Goal: Transaction & Acquisition: Purchase product/service

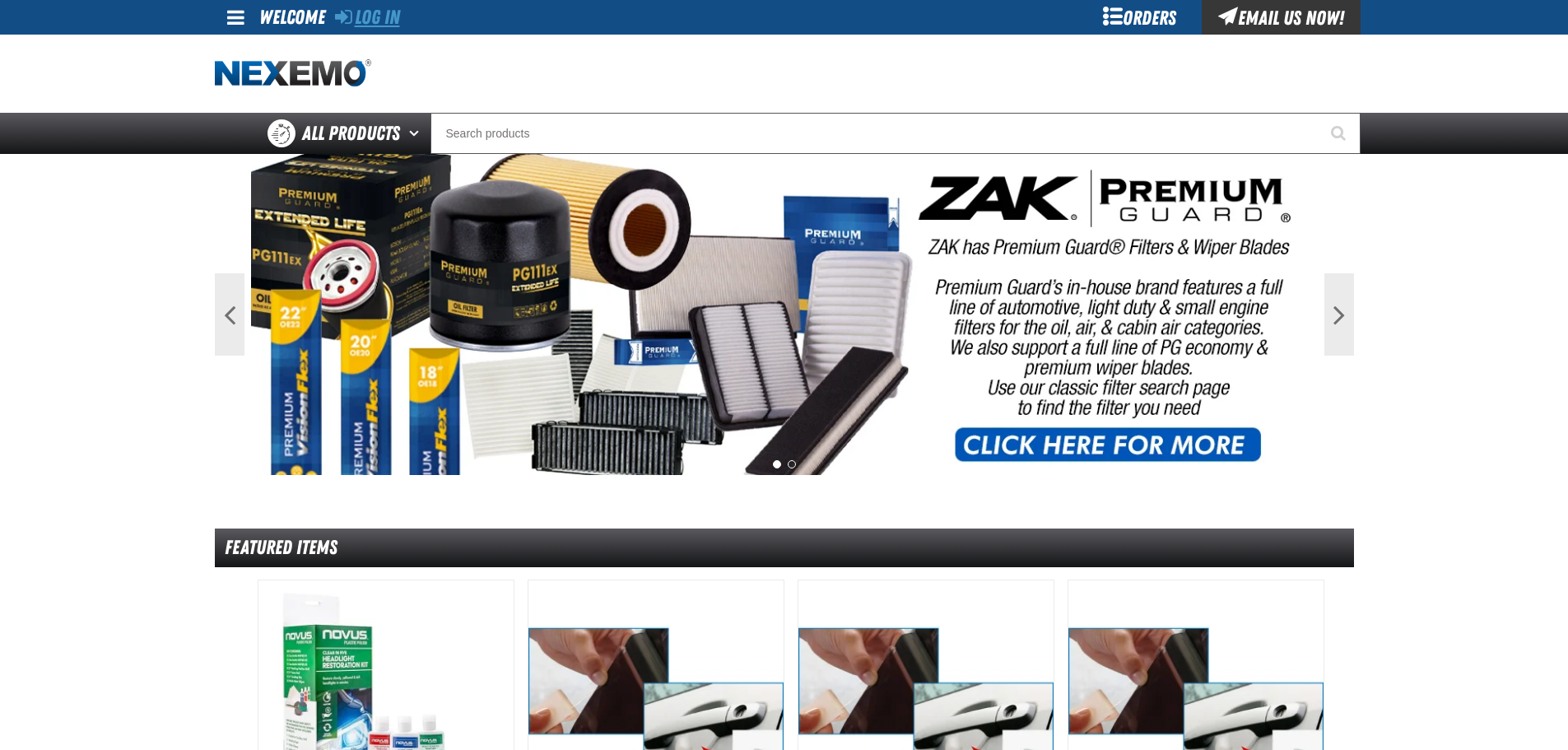
click at [391, 15] on link "Log In" at bounding box center [367, 17] width 65 height 23
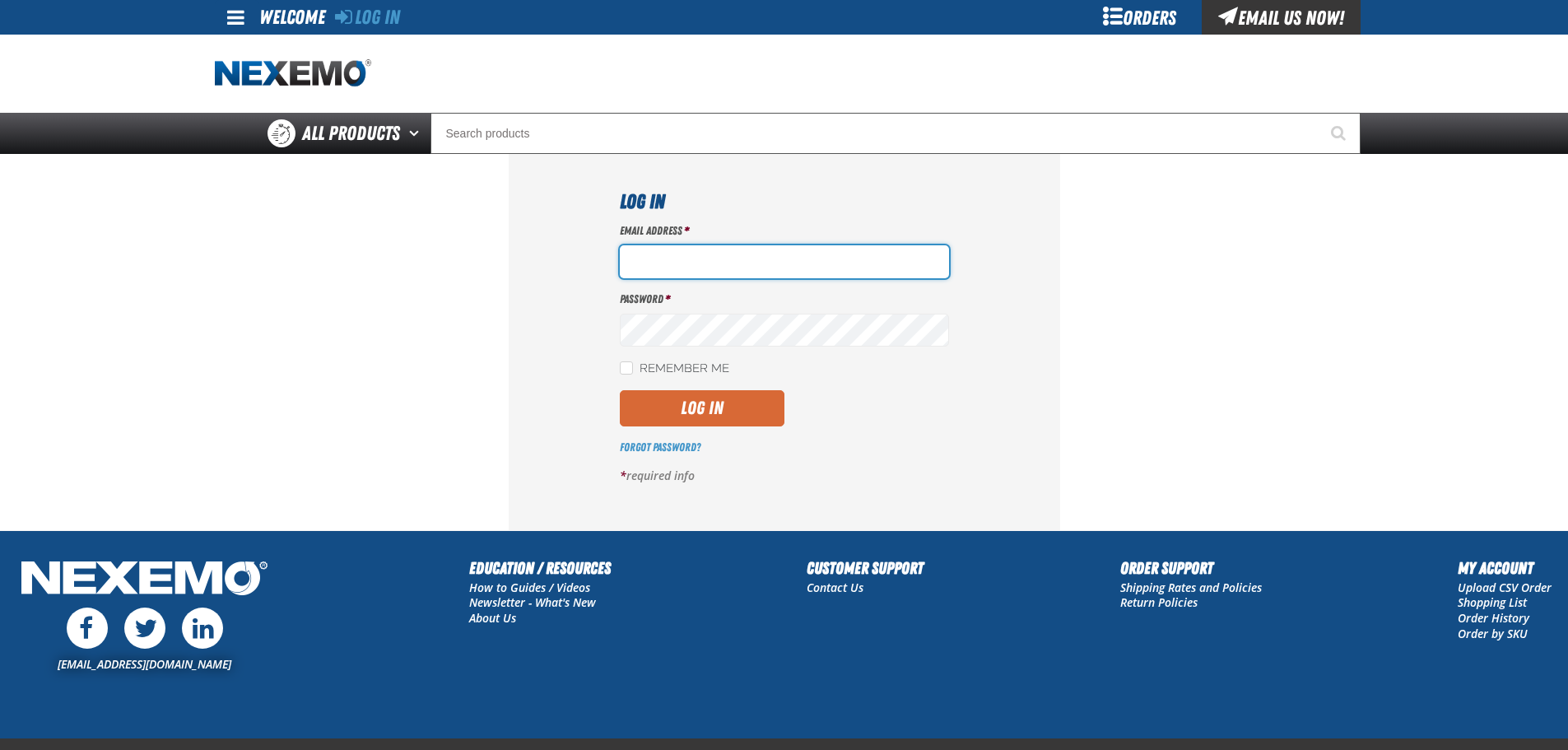
type input "wkowalski@vtaig.com"
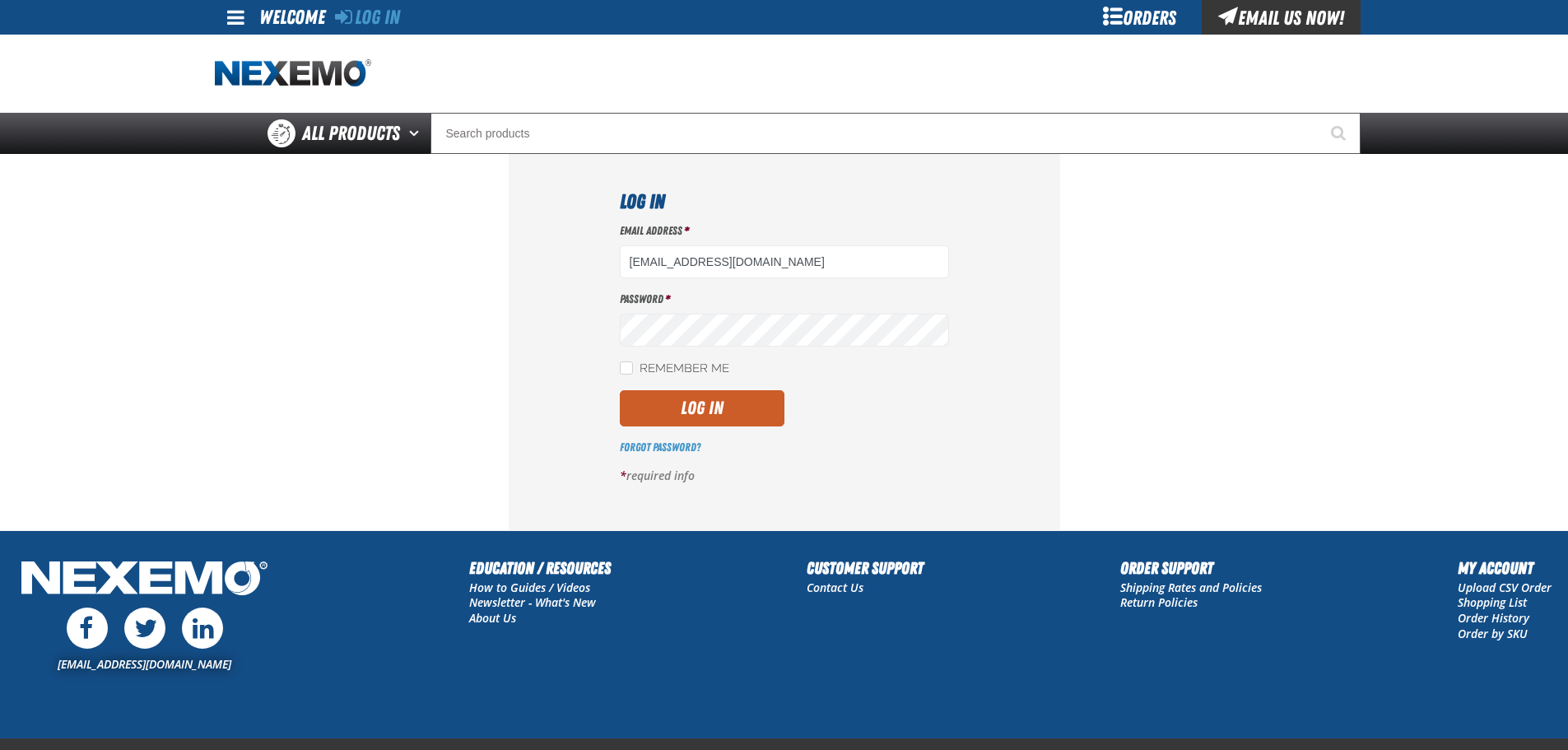
drag, startPoint x: 729, startPoint y: 402, endPoint x: 818, endPoint y: 385, distance: 90.6
click at [729, 402] on button "Log In" at bounding box center [702, 407] width 165 height 36
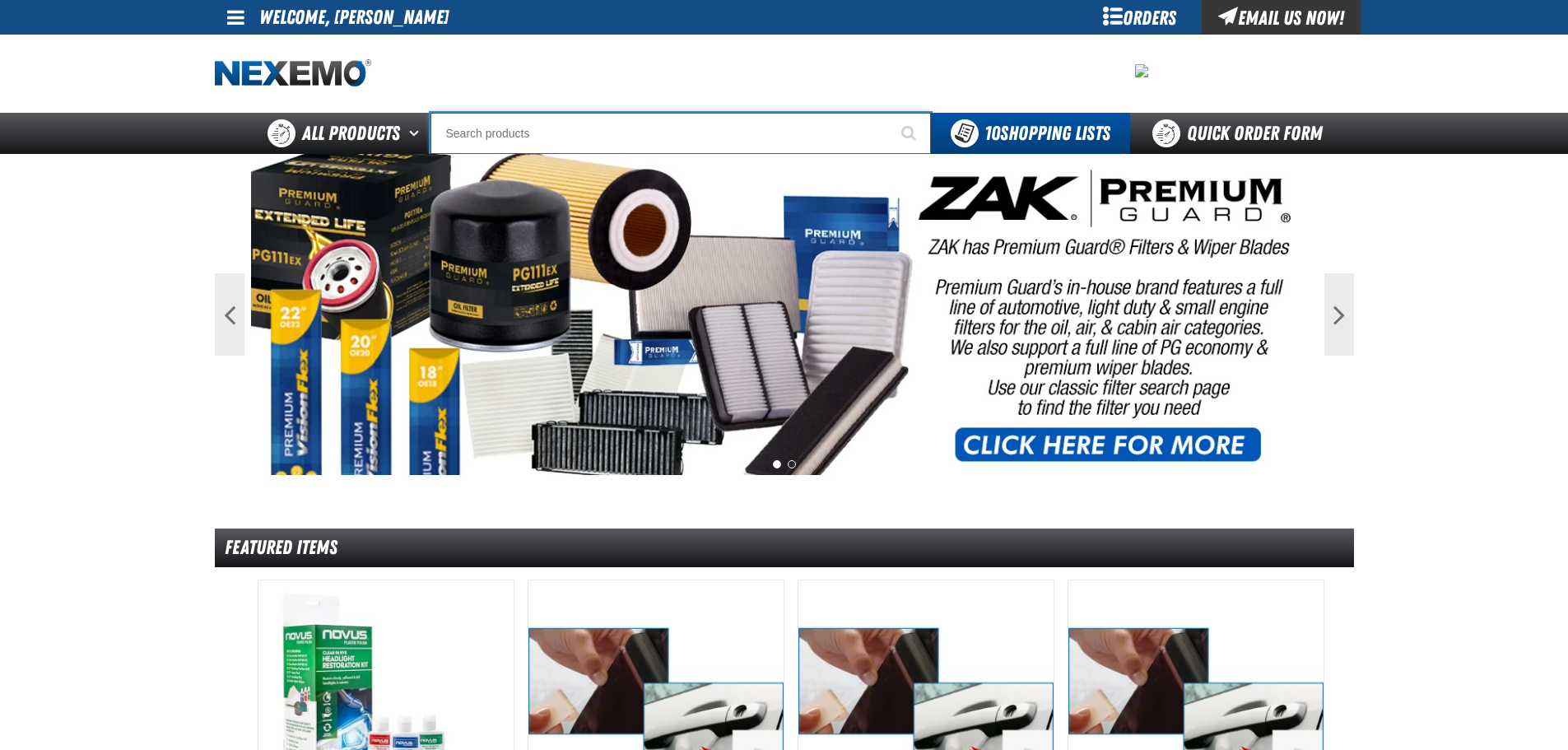
click at [645, 144] on input "Search" at bounding box center [681, 134] width 501 height 41
paste input "VT-VWUNIV-KIT"
type input "VT-VWUNIV-KIT"
click at [890, 113] on button "Start Searching" at bounding box center [910, 134] width 41 height 41
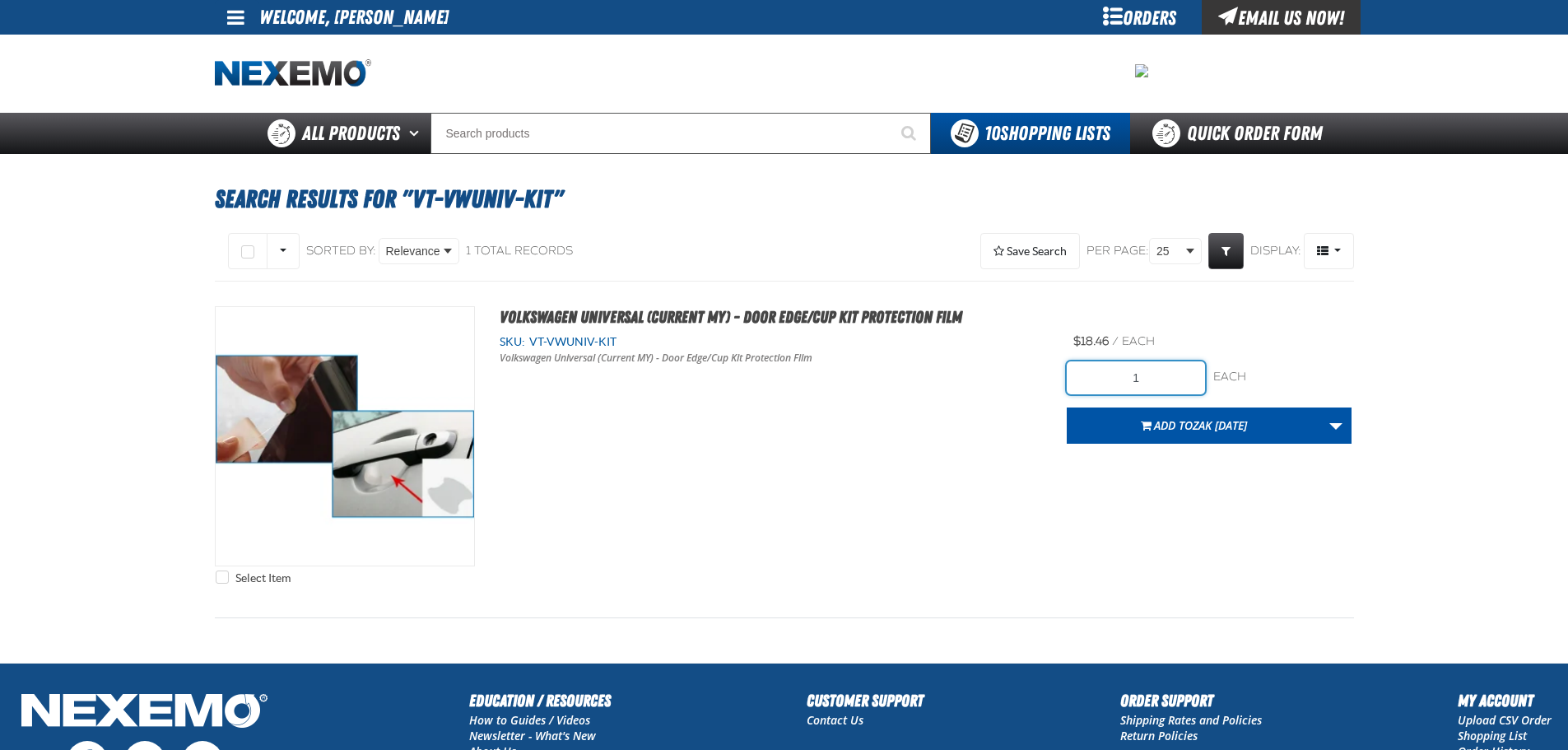
drag, startPoint x: 1139, startPoint y: 375, endPoint x: 1072, endPoint y: 380, distance: 67.2
click at [1072, 380] on input "1" at bounding box center [1136, 378] width 138 height 33
type input "300"
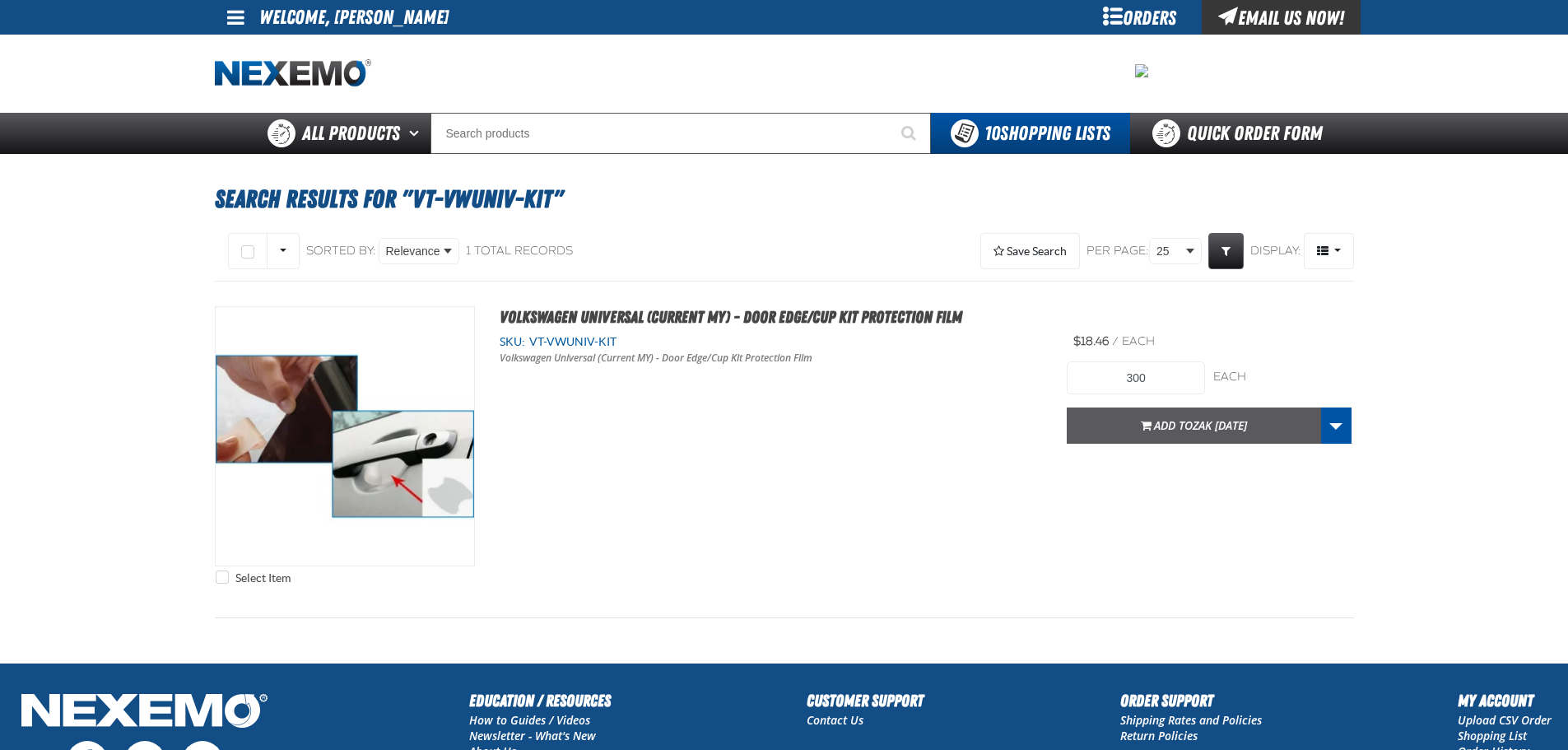
click at [1140, 424] on button "Add to Zak 8.27.2025" at bounding box center [1194, 425] width 254 height 36
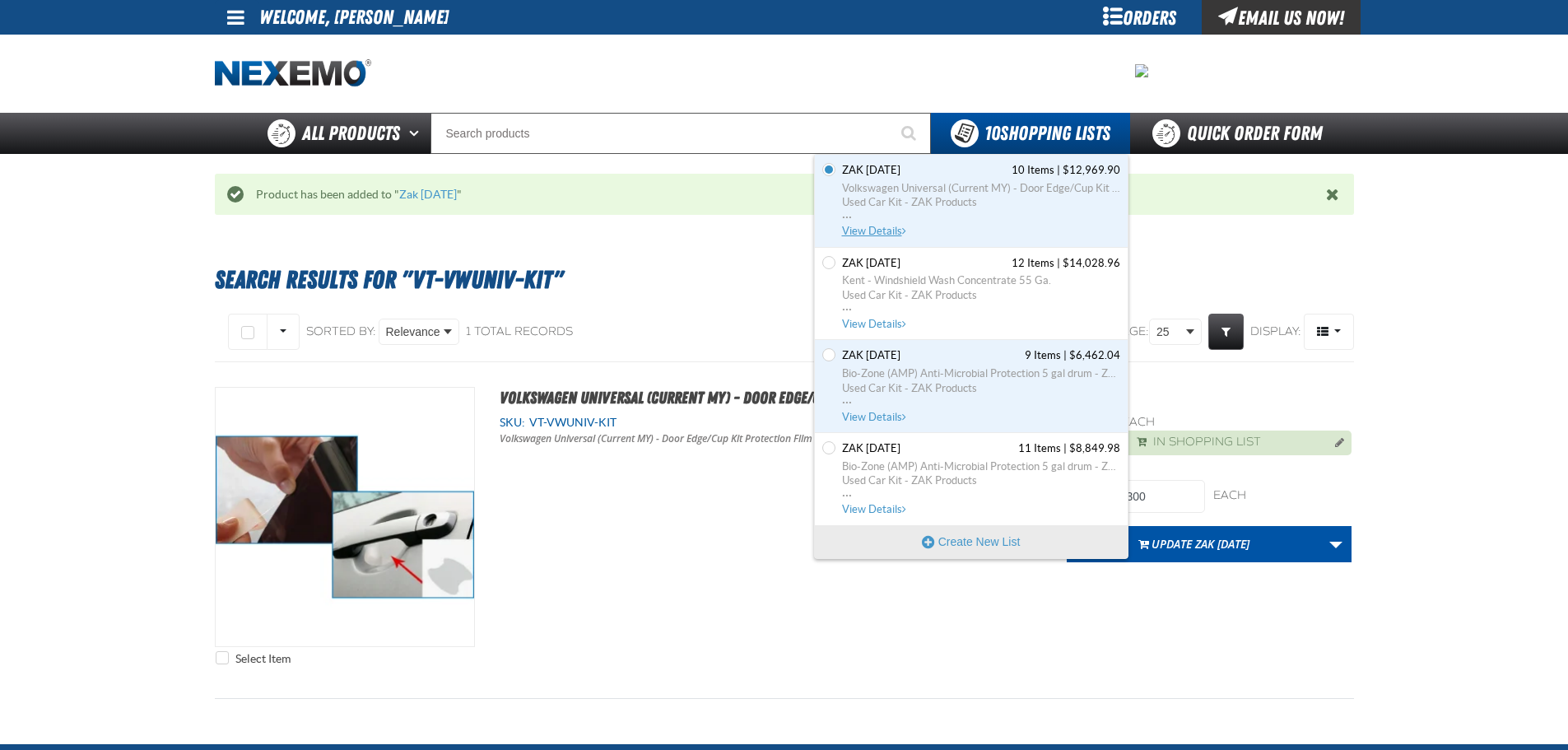
click at [877, 225] on span "View Details" at bounding box center [876, 231] width 67 height 13
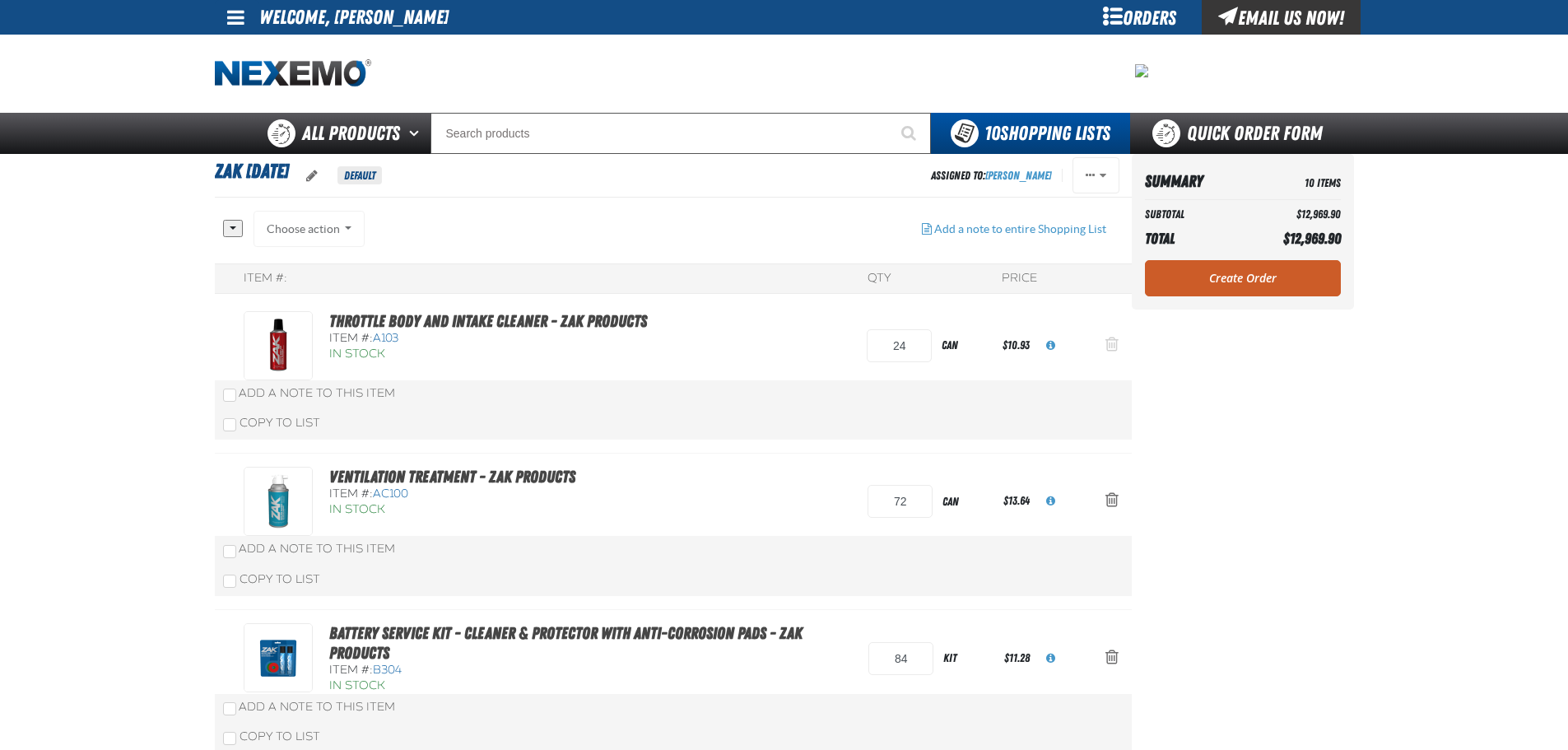
click at [1107, 340] on span "Action Remove Throttle Body and Intake Cleaner - ZAK Products from Zak 8.27.2025" at bounding box center [1111, 344] width 13 height 17
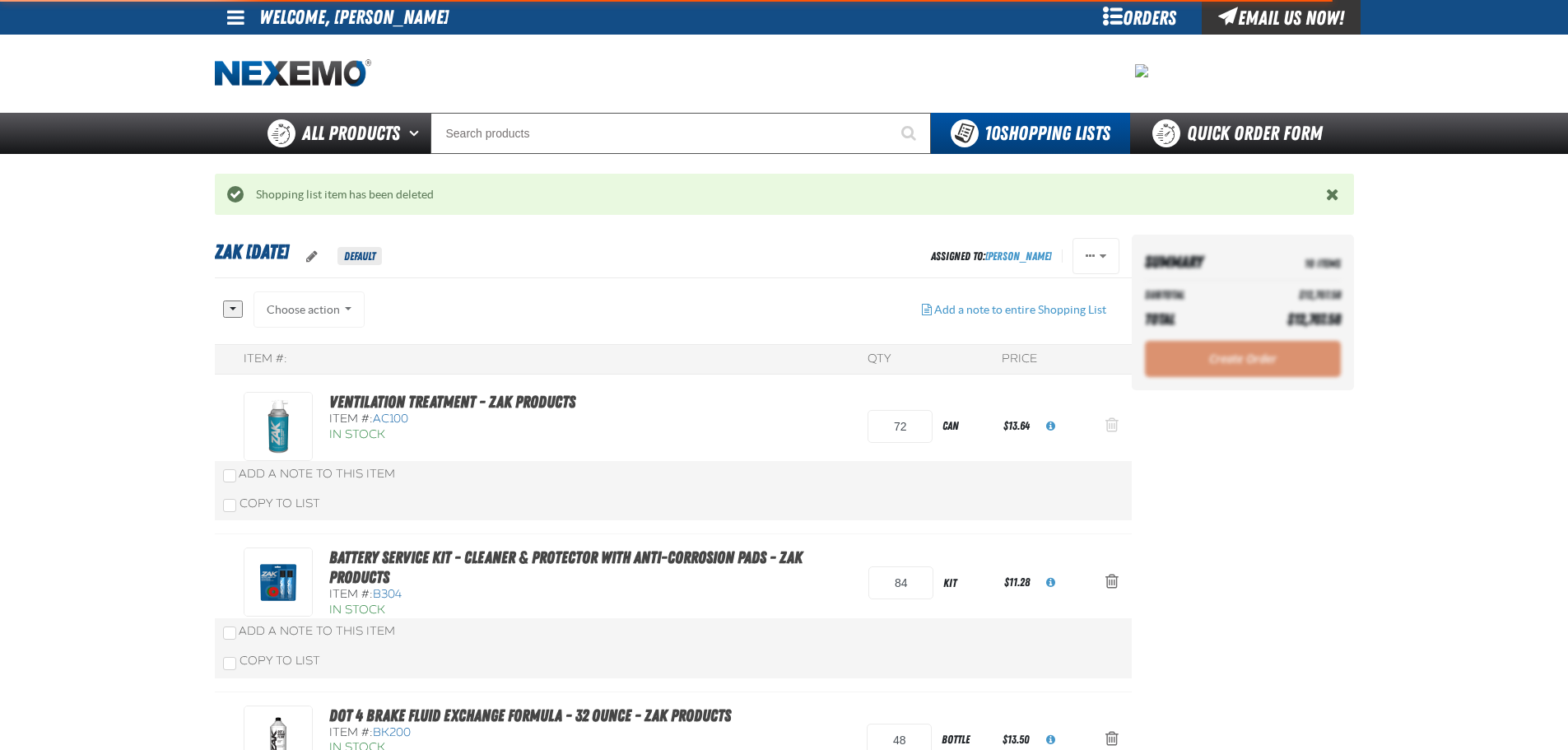
click at [1115, 422] on span "Action Remove Ventilation Treatment - ZAK Products from Zak 8.27.2025" at bounding box center [1111, 424] width 13 height 17
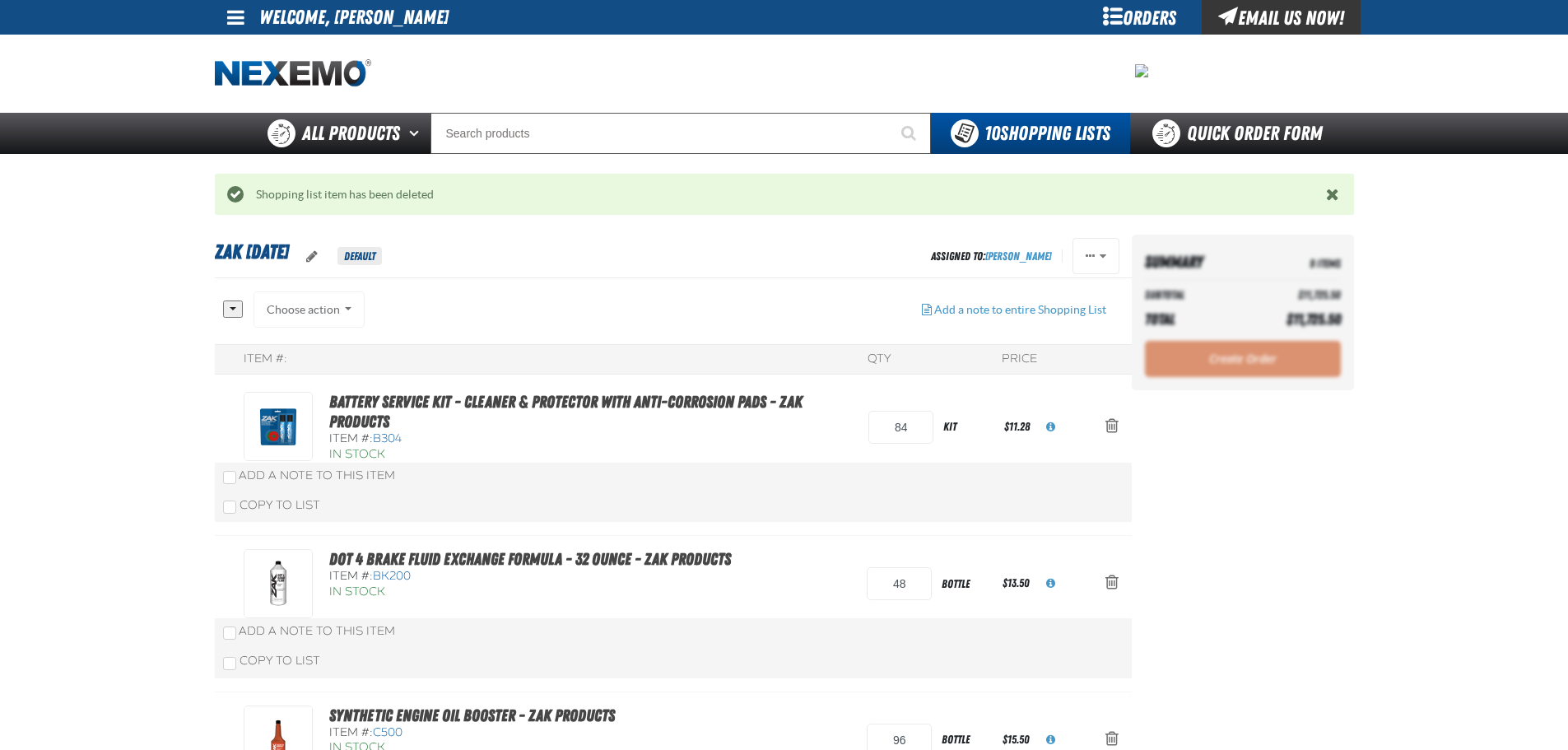
click at [1115, 422] on span "Action Remove Battery Service Kit - Cleaner &amp; Protector with Anti-Corrosion…" at bounding box center [1111, 425] width 13 height 17
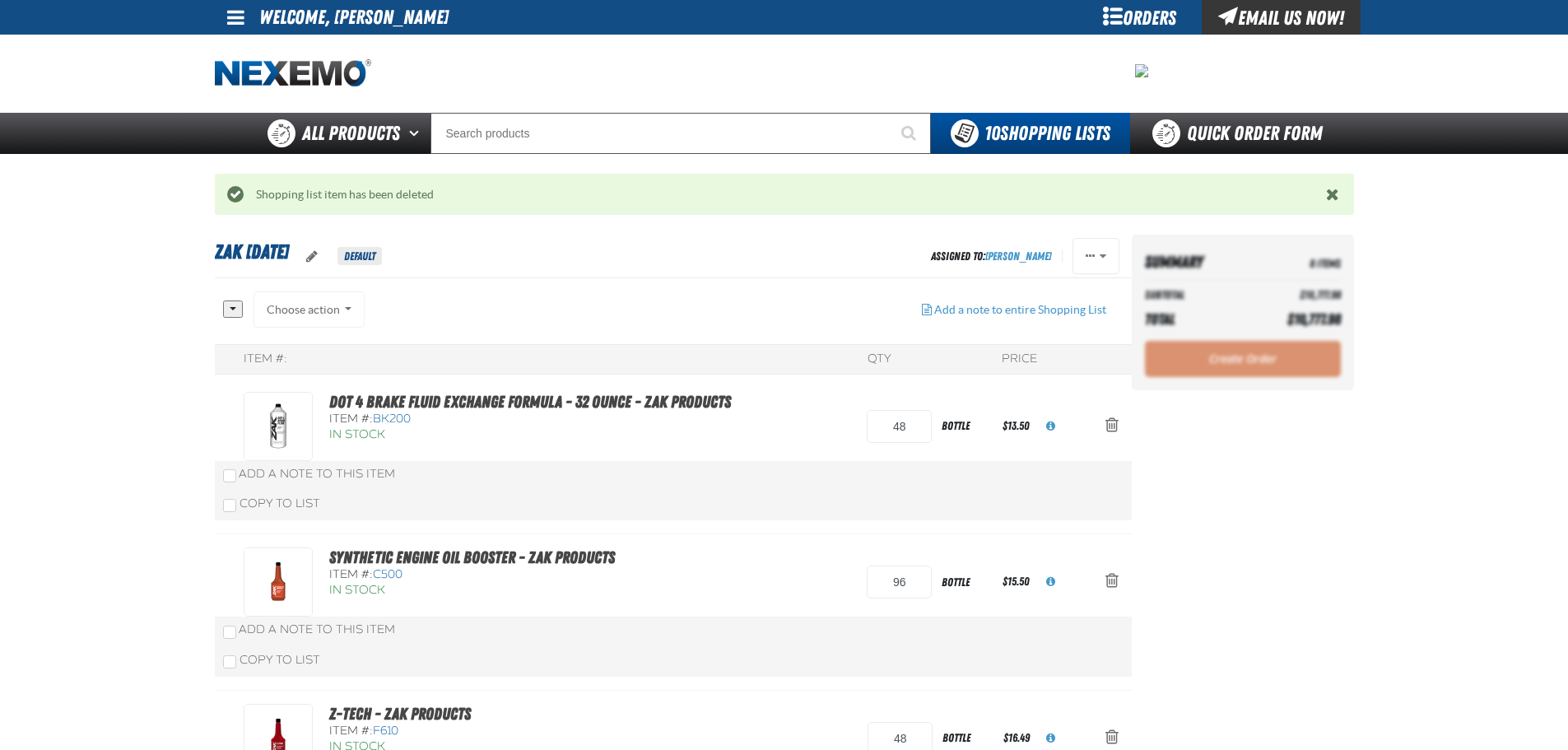
click at [1115, 422] on span "Action Remove DOT 4 Brake Fluid Exchange Formula - 32 Ounce - ZAK Products from…" at bounding box center [1111, 424] width 13 height 17
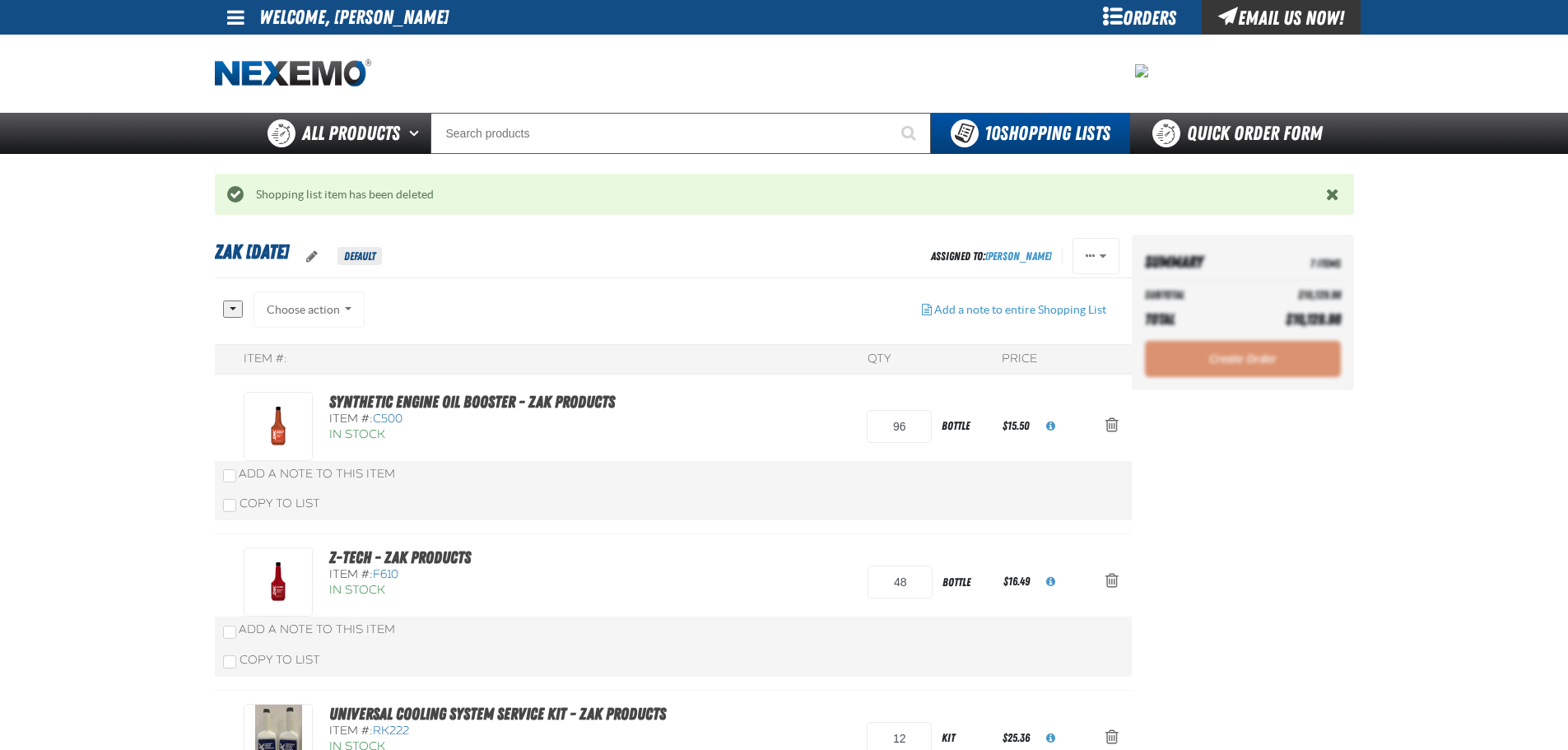
click at [1115, 422] on span "Action Remove Synthetic Engine Oil Booster - ZAK Products from Zak 8.27.2025" at bounding box center [1111, 424] width 13 height 17
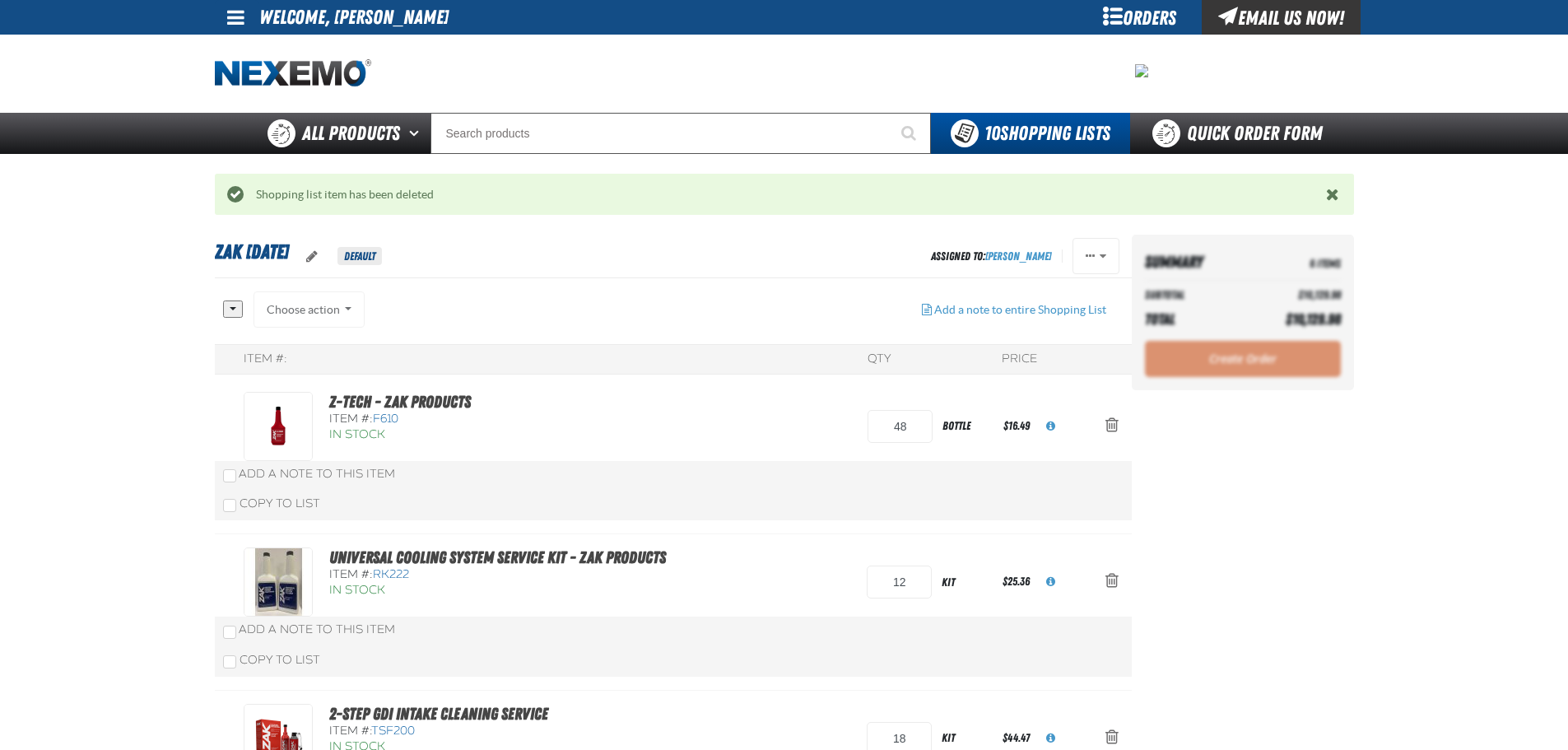
click at [1115, 422] on span "Action Remove Z-Tech - ZAK Products from Zak 8.27.2025" at bounding box center [1111, 424] width 13 height 17
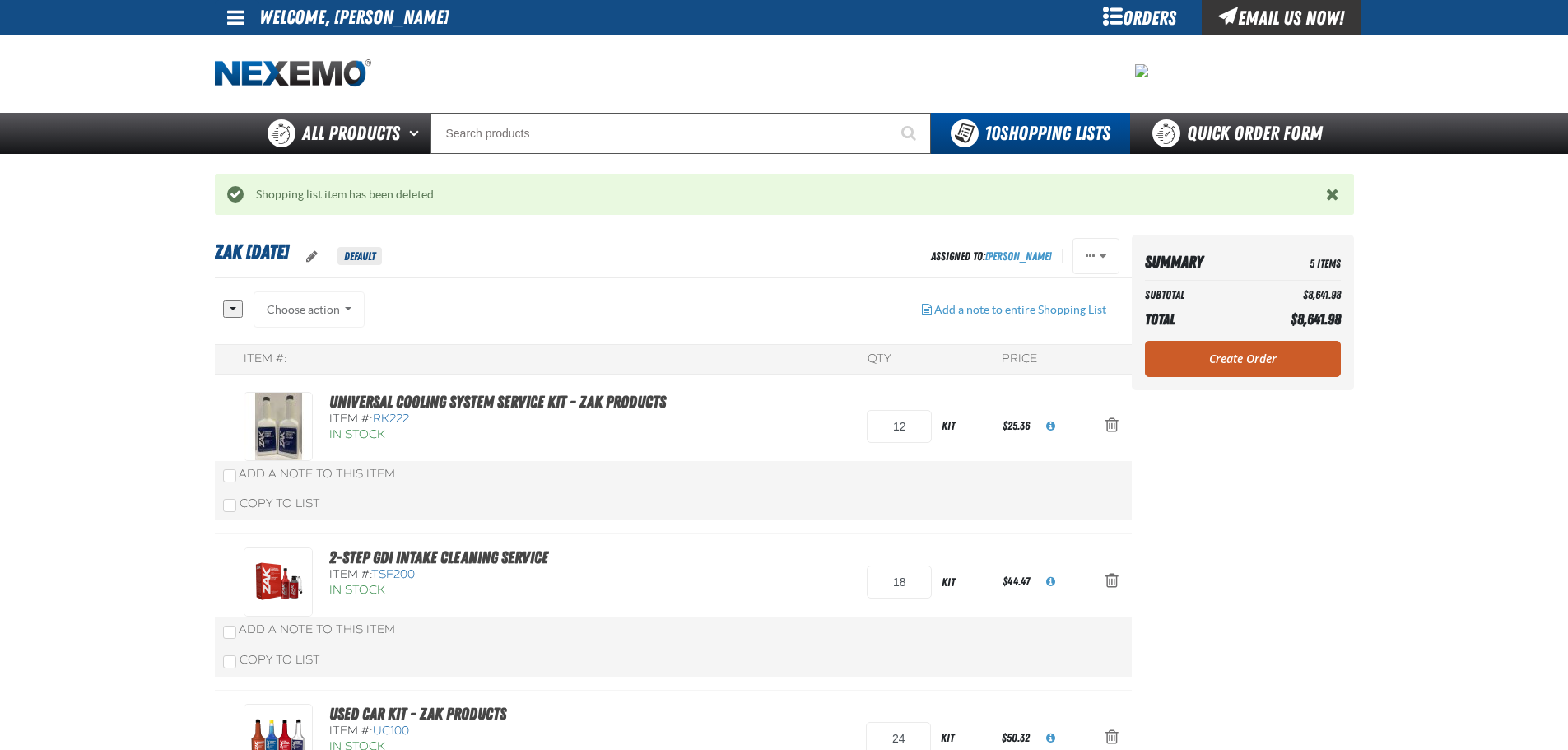
click at [1115, 422] on span "Action Remove Universal Cooling System Service Kit - ZAK Products from Zak 8.27…" at bounding box center [1111, 424] width 13 height 17
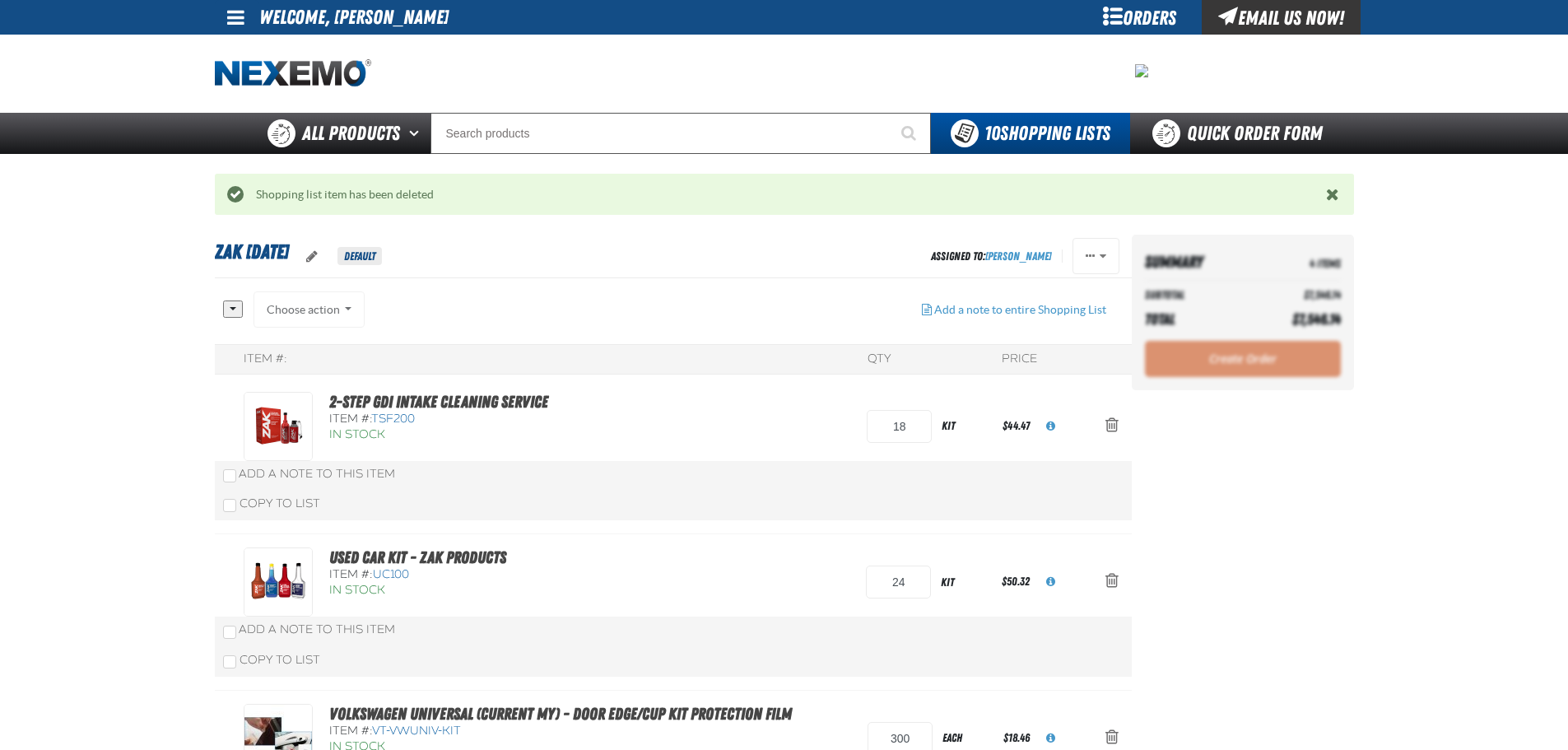
click at [1115, 422] on span "Action Remove 2-Step GDI Intake Cleaning Service from Zak 8.27.2025" at bounding box center [1111, 424] width 13 height 17
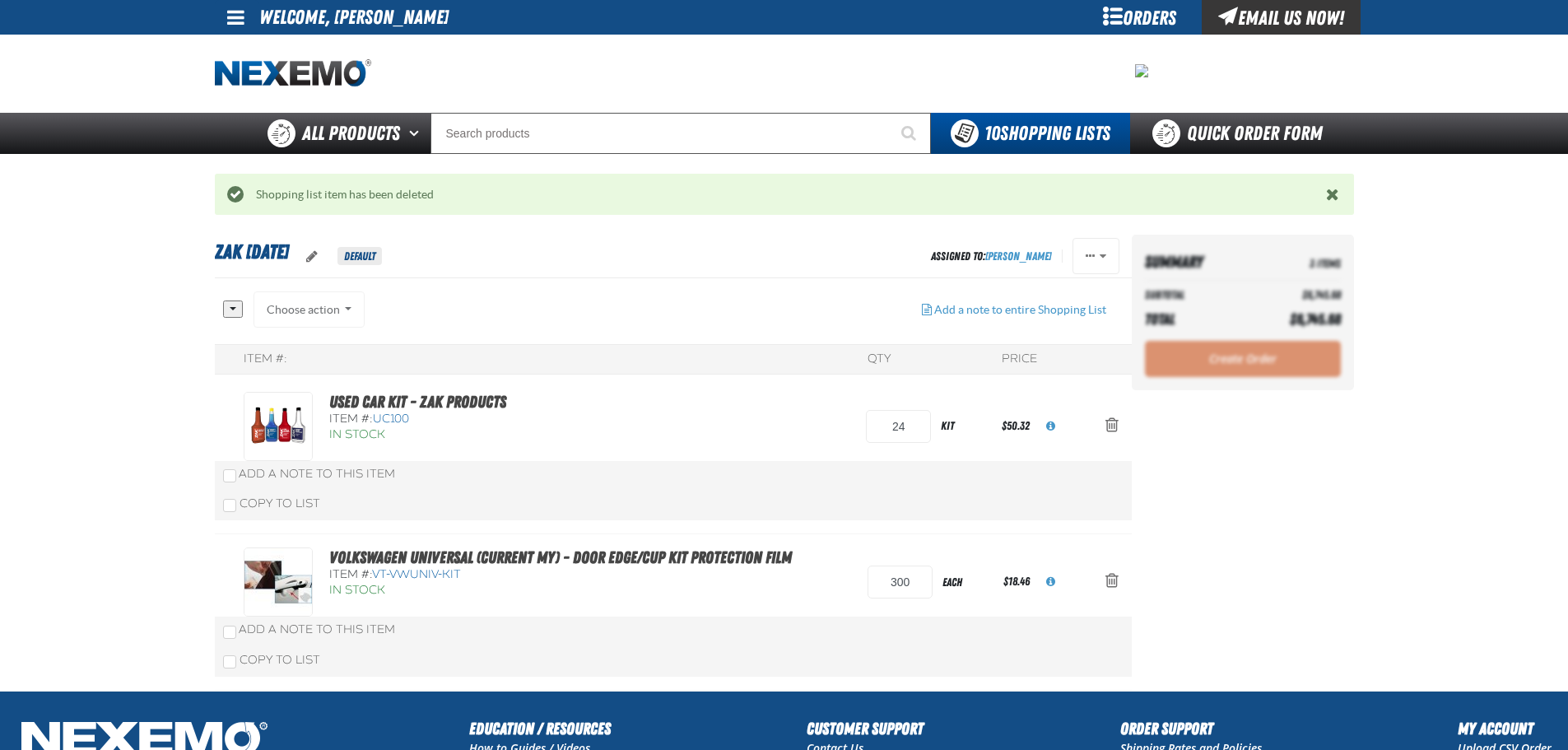
click at [1115, 422] on span "Action Remove Used Car Kit - ZAK Products from Zak 8.27.2025" at bounding box center [1111, 424] width 13 height 17
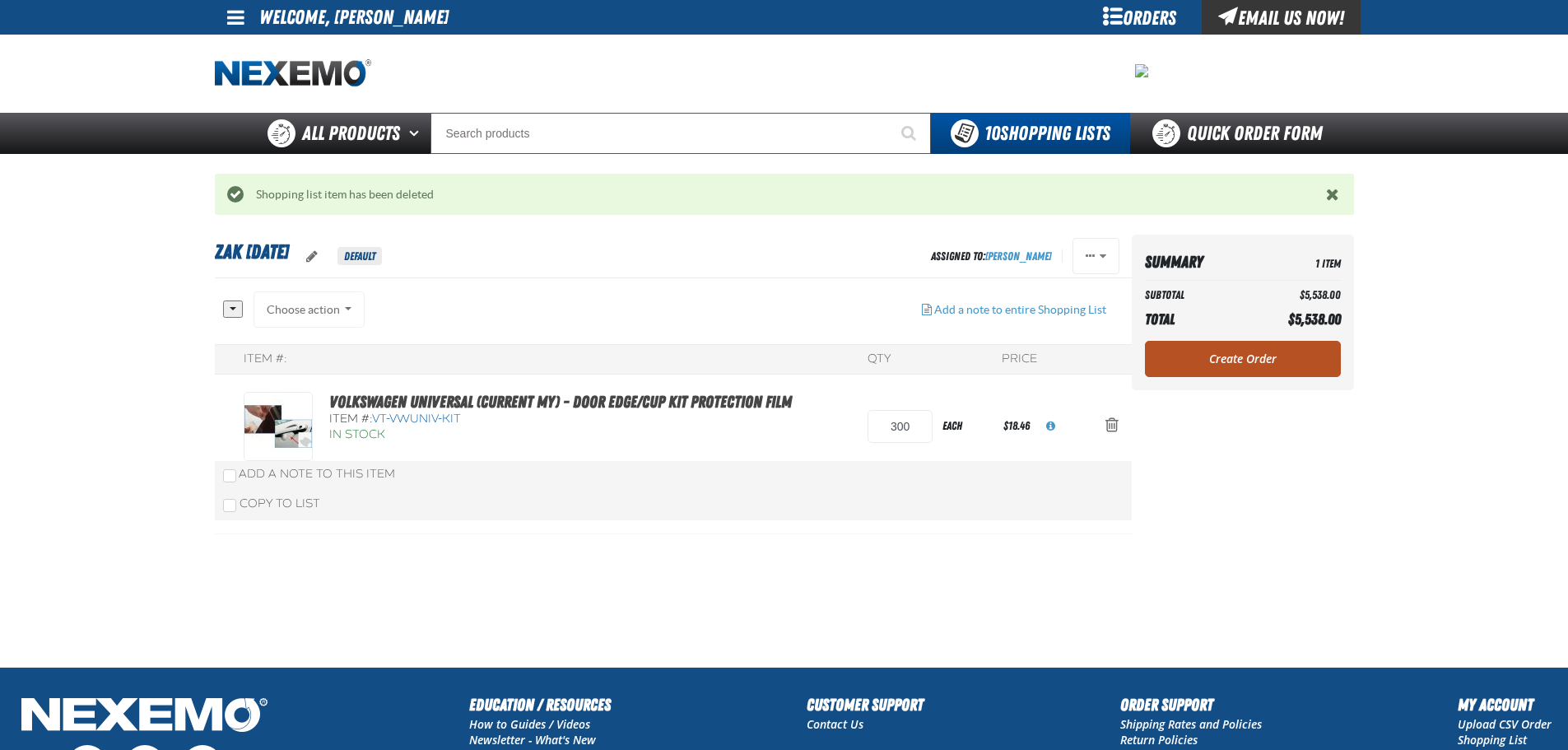
click at [1241, 354] on link "Create Order" at bounding box center [1243, 358] width 196 height 36
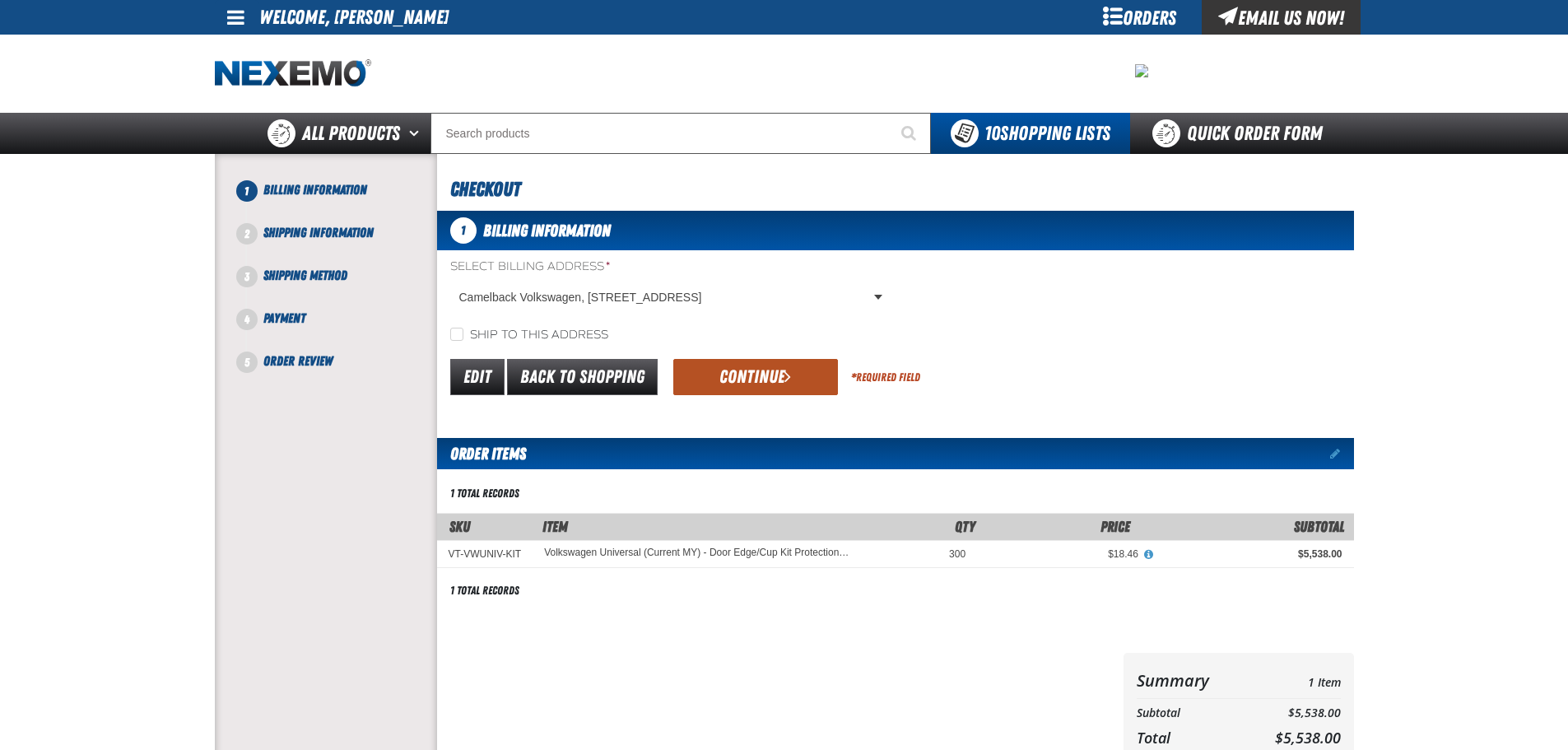
click at [711, 373] on button "Continue" at bounding box center [756, 377] width 165 height 36
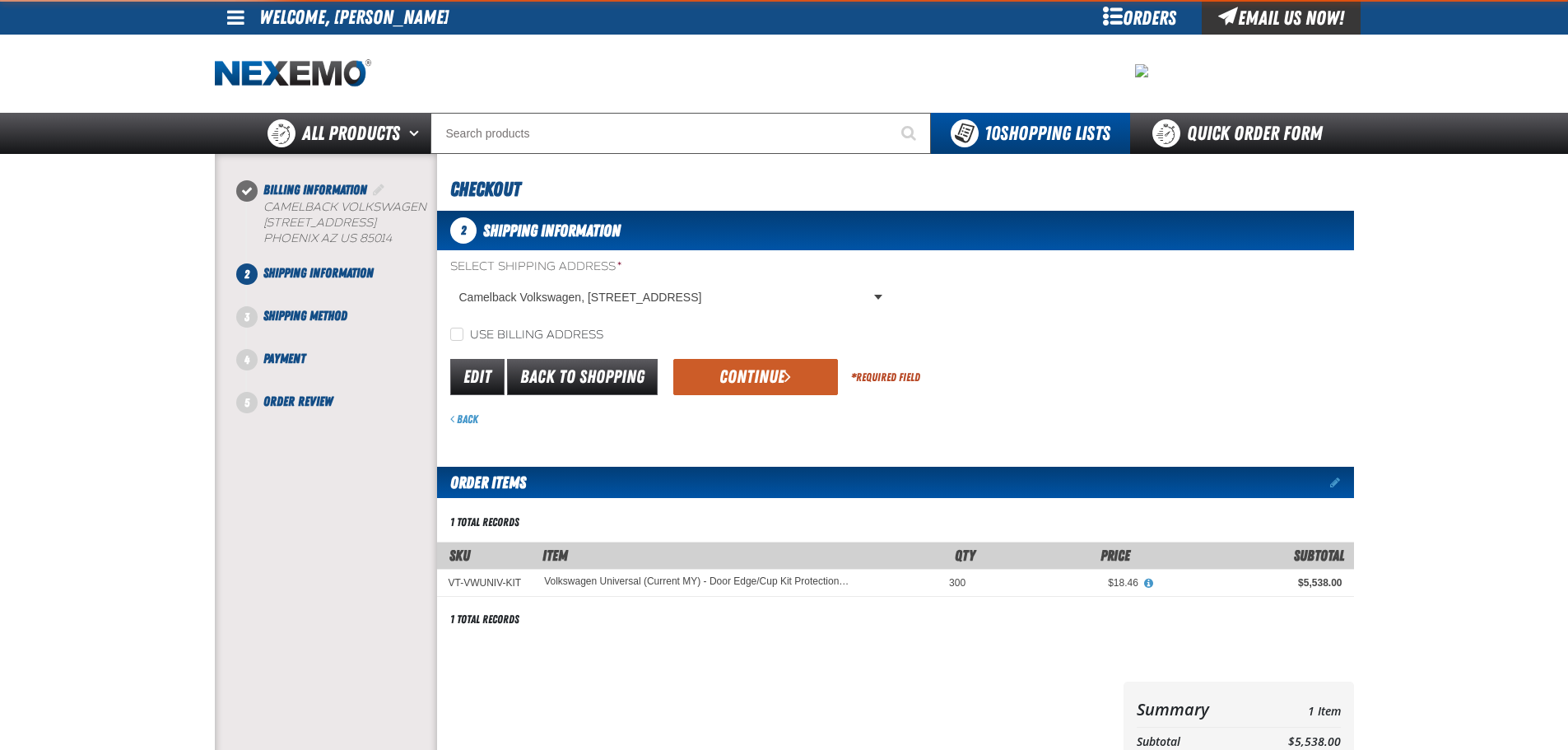
click at [711, 373] on button "Continue" at bounding box center [756, 377] width 165 height 36
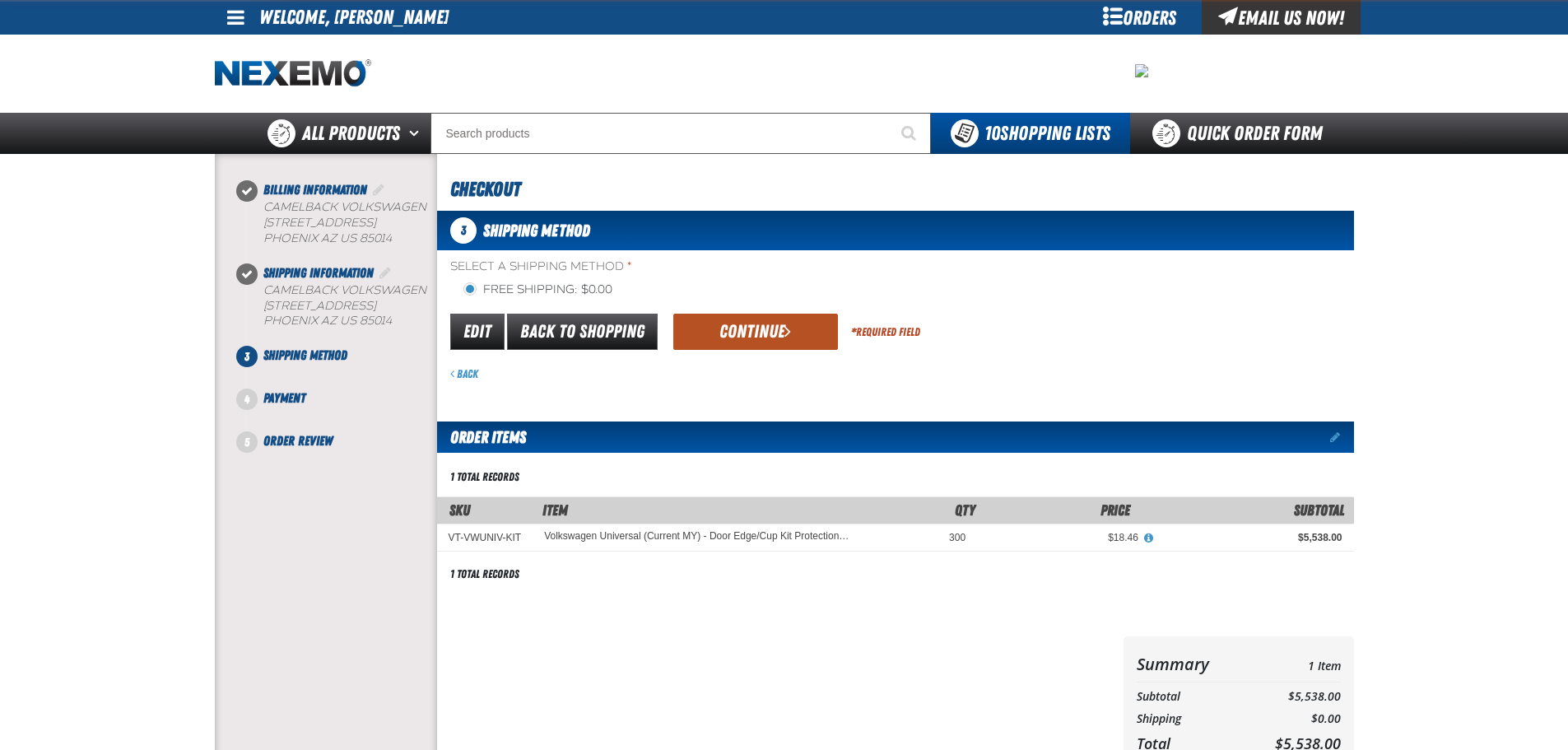
click at [727, 340] on button "Continue" at bounding box center [756, 331] width 165 height 36
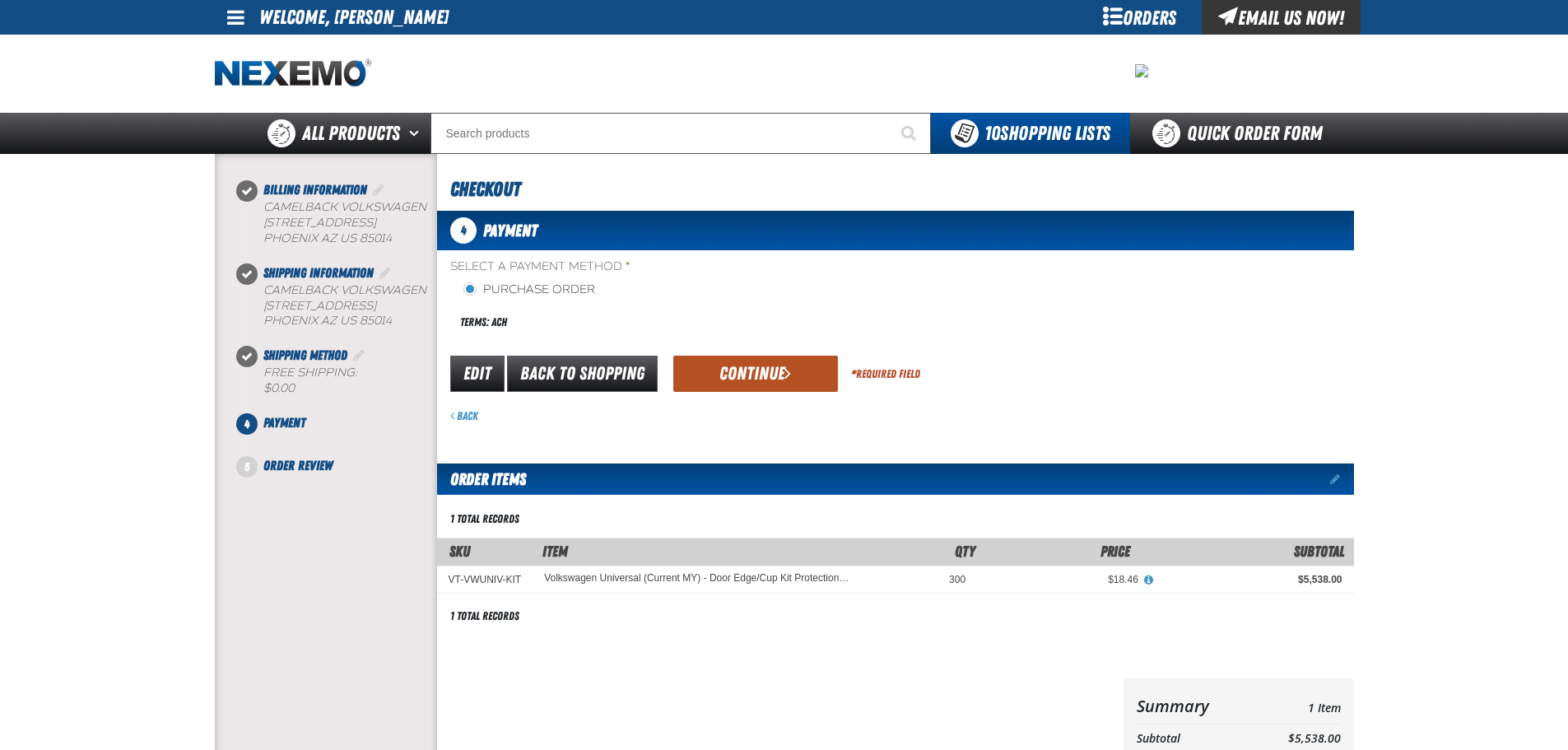
click at [721, 366] on button "Continue" at bounding box center [756, 373] width 165 height 36
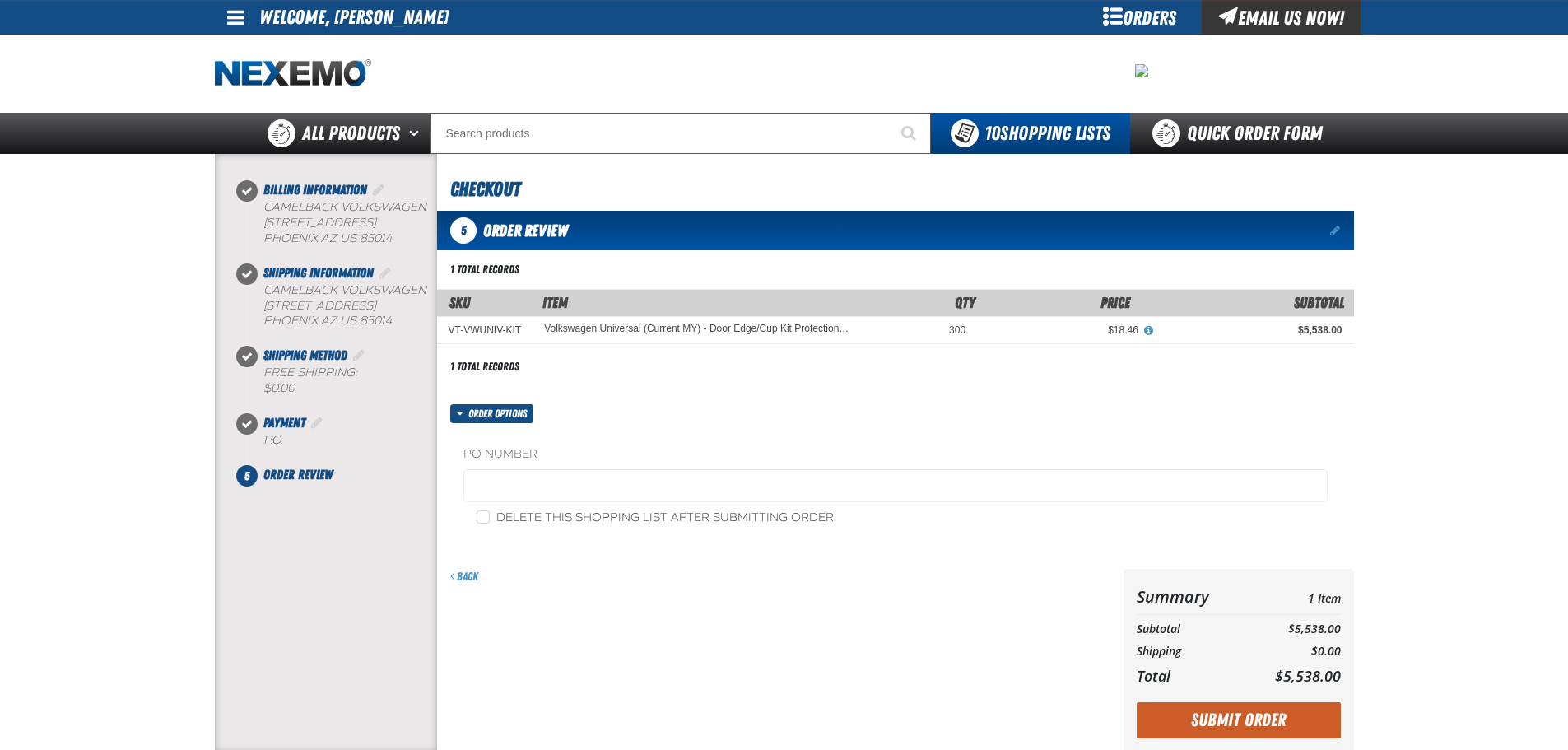
click at [570, 459] on label "PO Number" at bounding box center [895, 455] width 864 height 16
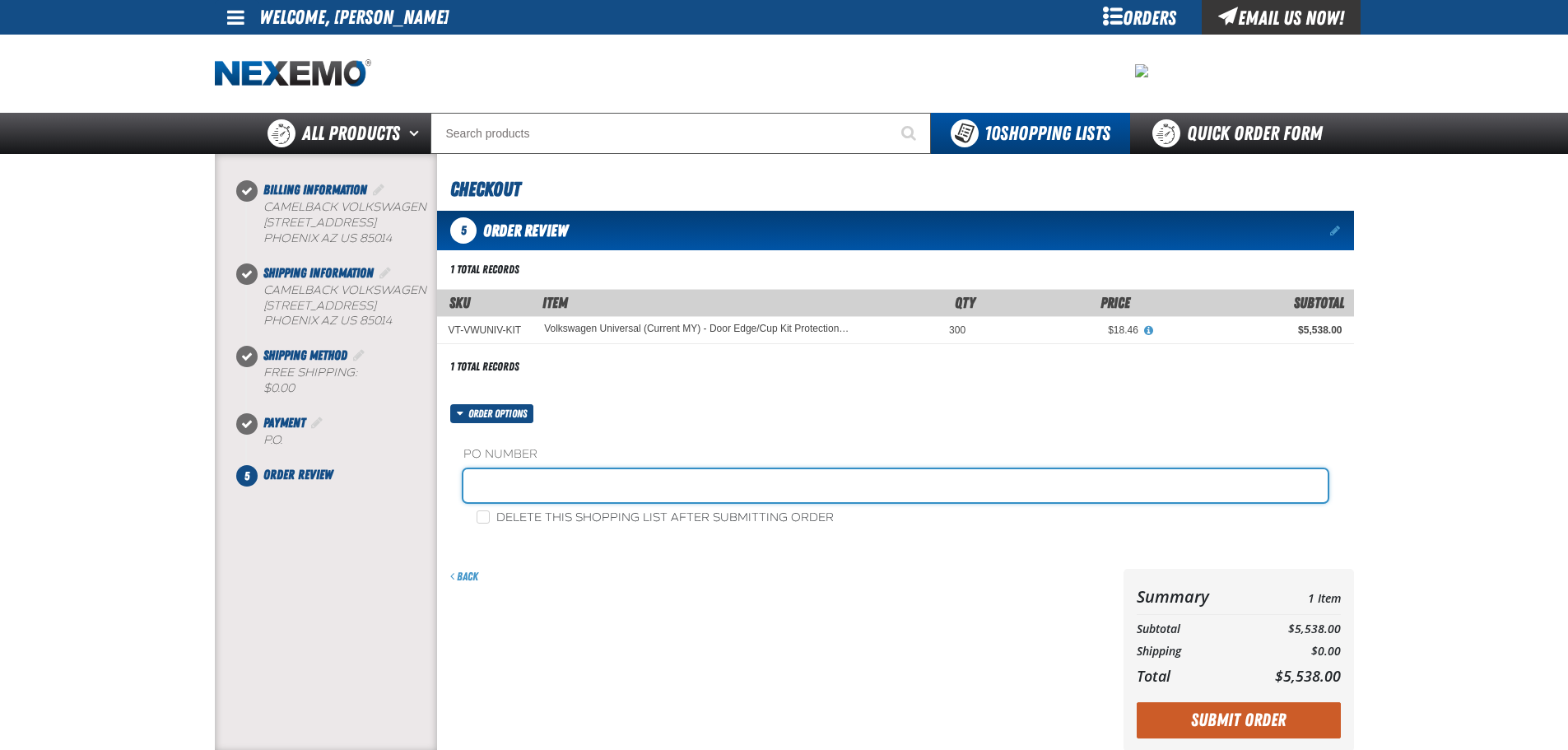
click at [557, 492] on input "text" at bounding box center [895, 486] width 864 height 33
paste input "396960"
type input "396960WK"
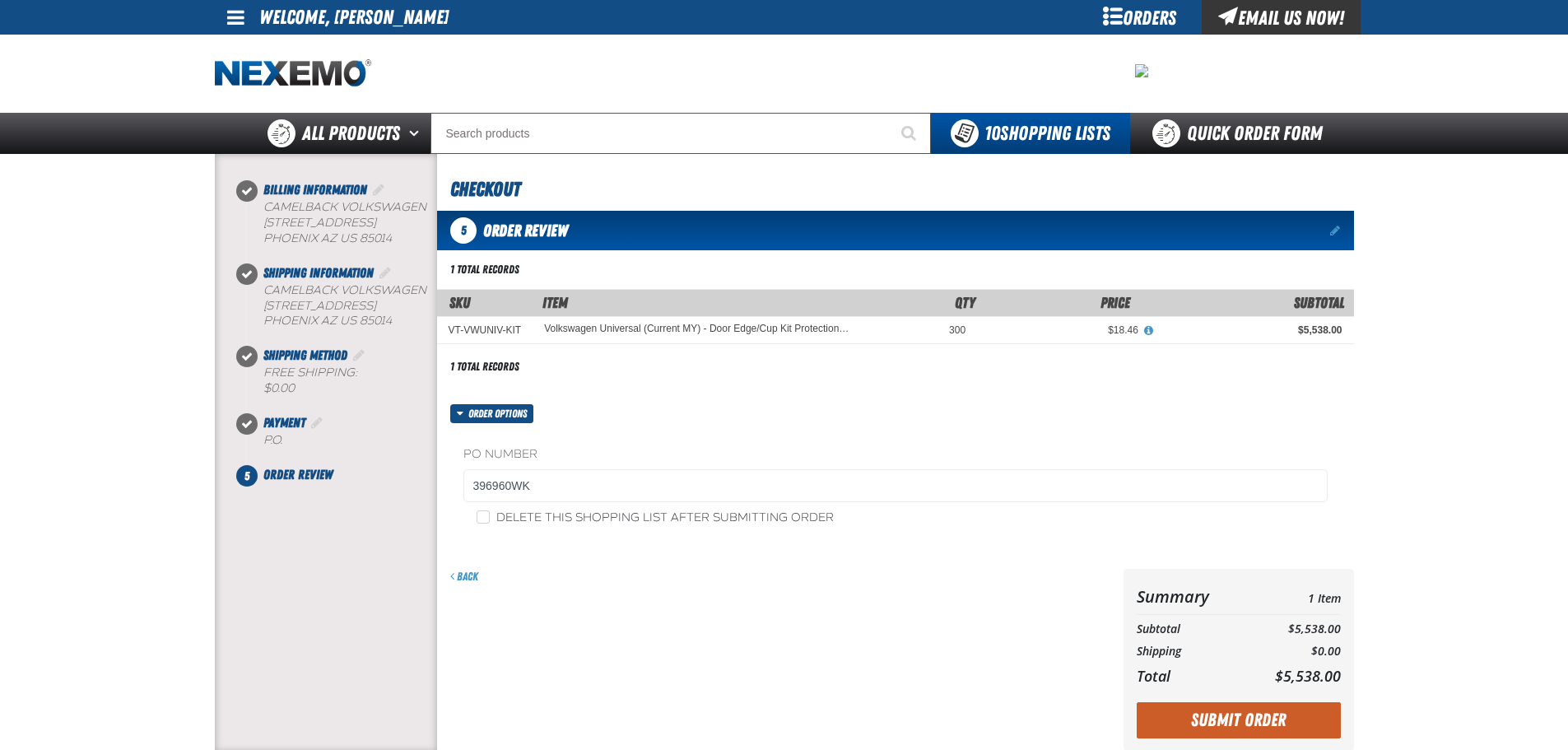
click at [517, 512] on label "Delete this shopping list after submitting order" at bounding box center [655, 518] width 357 height 16
click at [490, 512] on input "Delete this shopping list after submitting order" at bounding box center [482, 516] width 13 height 13
checkbox input "true"
click at [1218, 712] on button "Submit Order" at bounding box center [1239, 720] width 204 height 36
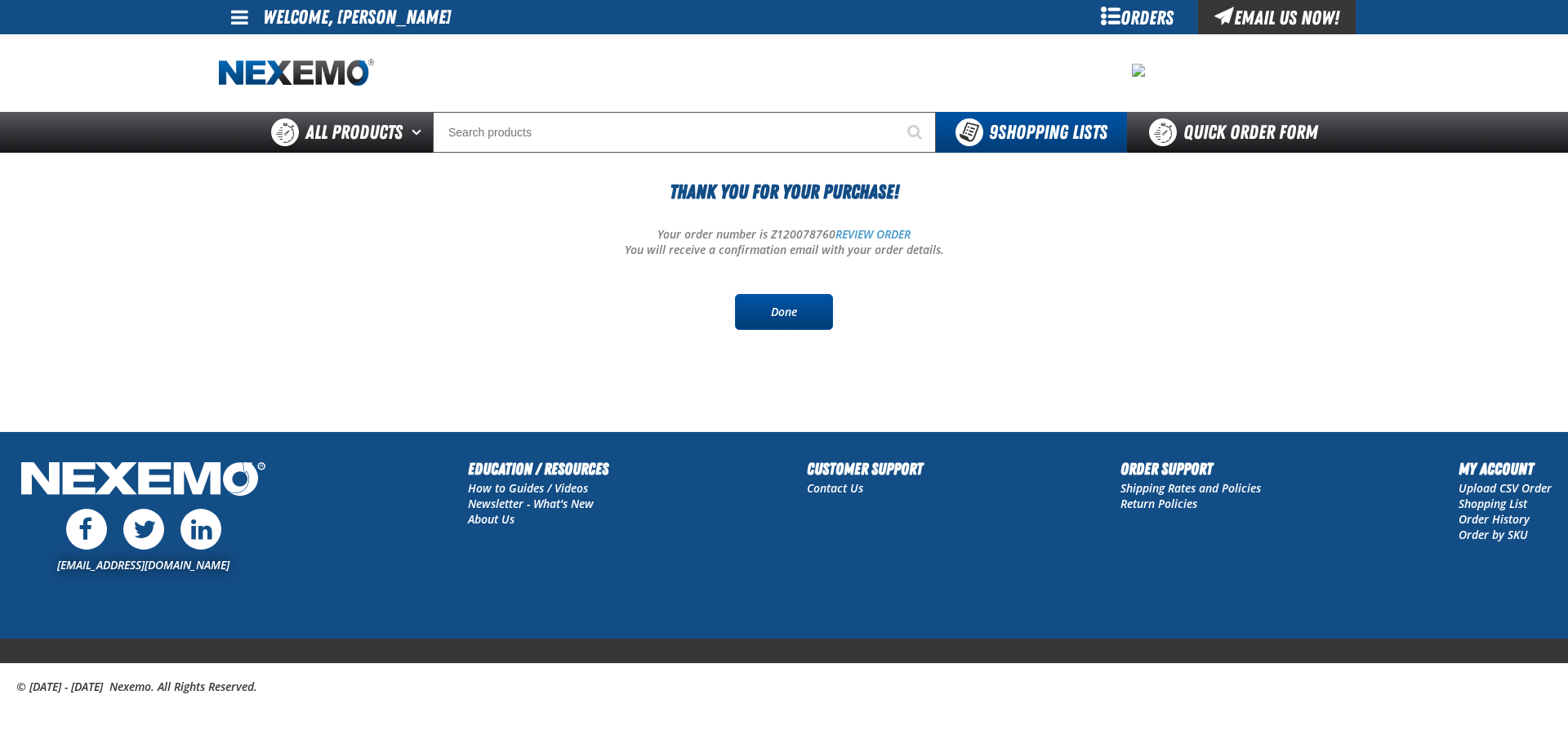
click at [799, 313] on link "Done" at bounding box center [784, 312] width 98 height 36
